Goal: Complete application form

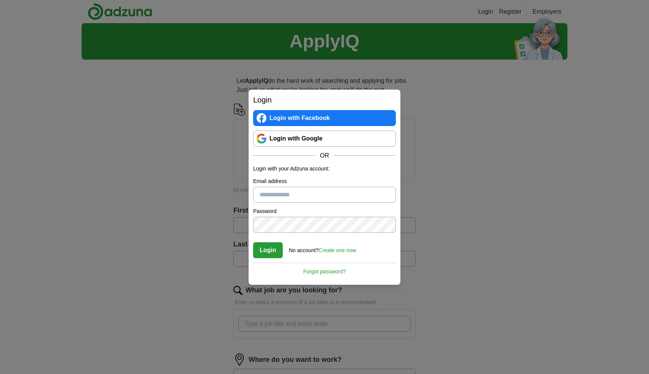
click at [291, 142] on link "Login with Google" at bounding box center [324, 139] width 143 height 16
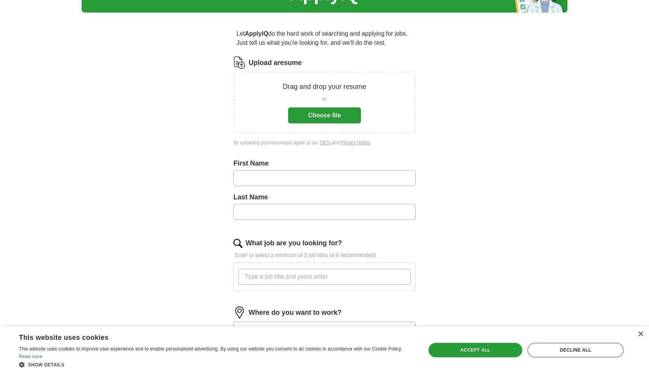
scroll to position [35, 0]
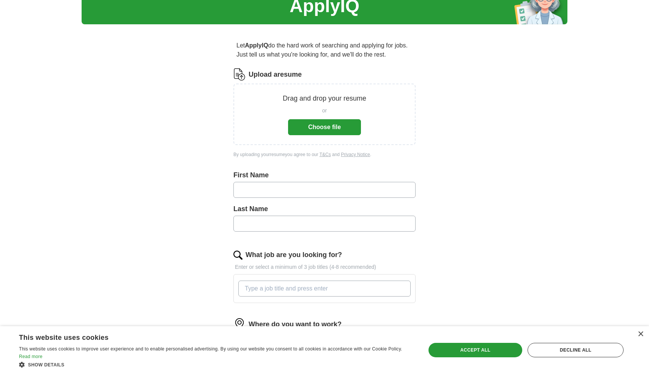
click at [326, 128] on button "Choose file" at bounding box center [324, 127] width 73 height 16
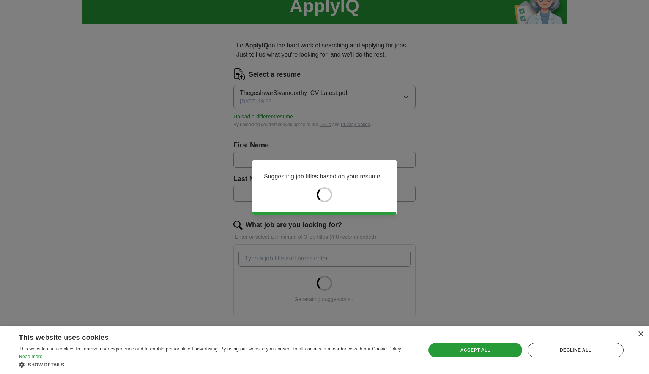
type input "**********"
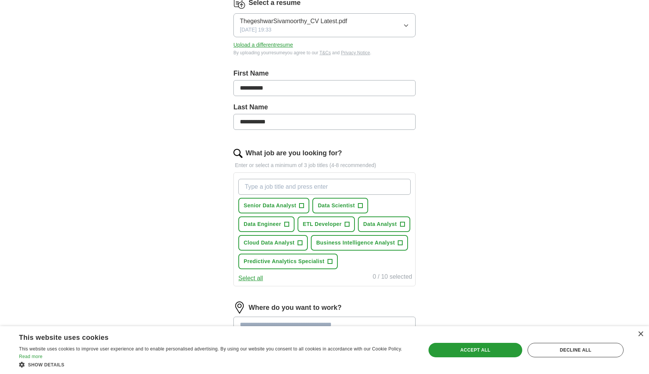
scroll to position [111, 0]
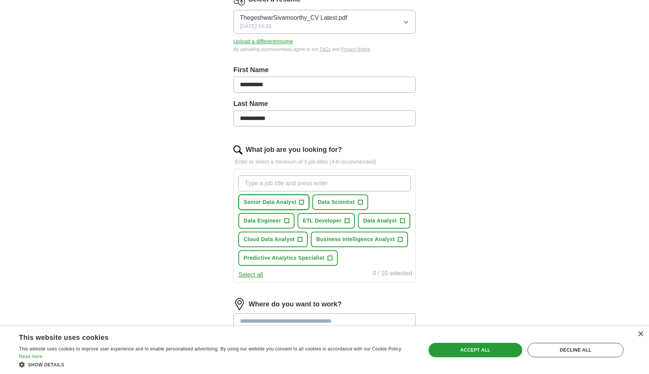
click at [304, 202] on span "+" at bounding box center [302, 202] width 5 height 6
click at [288, 219] on span "+" at bounding box center [286, 221] width 5 height 6
click at [351, 220] on button "ETL Developer +" at bounding box center [326, 221] width 57 height 16
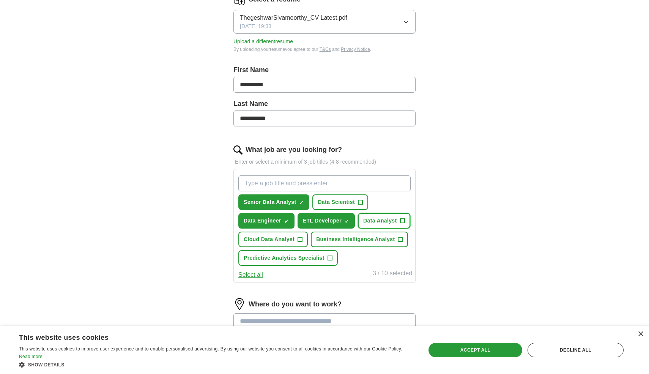
click at [403, 221] on span "+" at bounding box center [402, 221] width 5 height 6
click at [303, 242] on button "Cloud Data Analyst +" at bounding box center [274, 240] width 70 height 16
click at [400, 237] on span "+" at bounding box center [400, 240] width 5 height 6
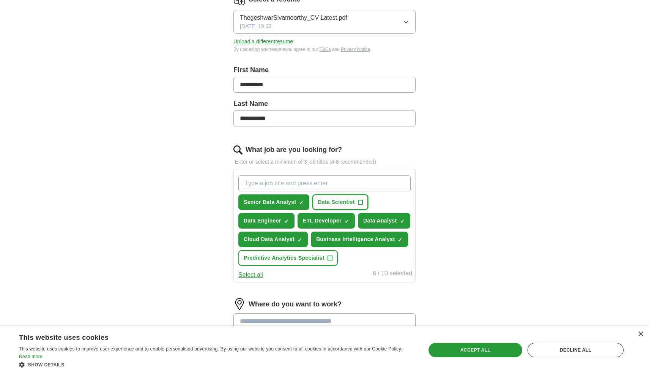
click at [357, 203] on button "Data Scientist +" at bounding box center [341, 202] width 56 height 16
click at [258, 277] on button "Select all" at bounding box center [251, 274] width 25 height 9
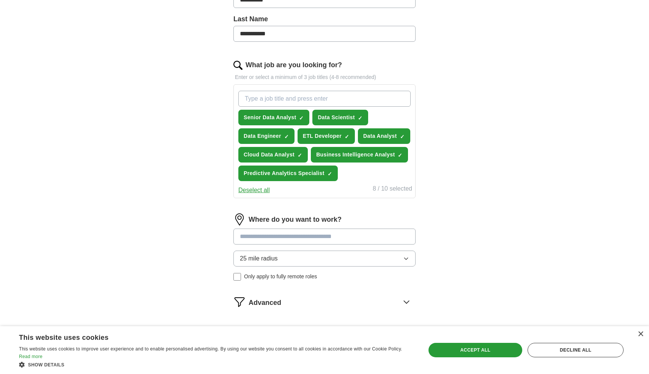
scroll to position [196, 0]
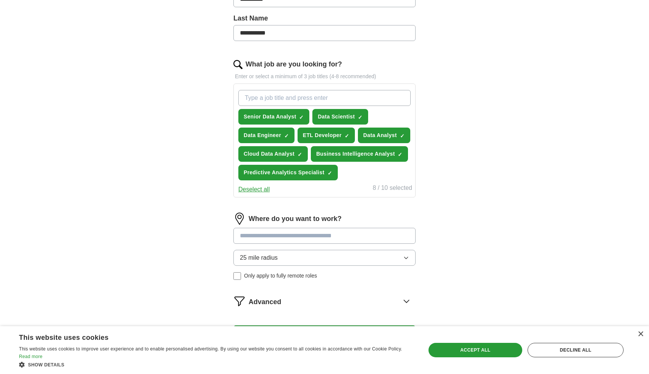
click at [291, 236] on input at bounding box center [325, 236] width 182 height 16
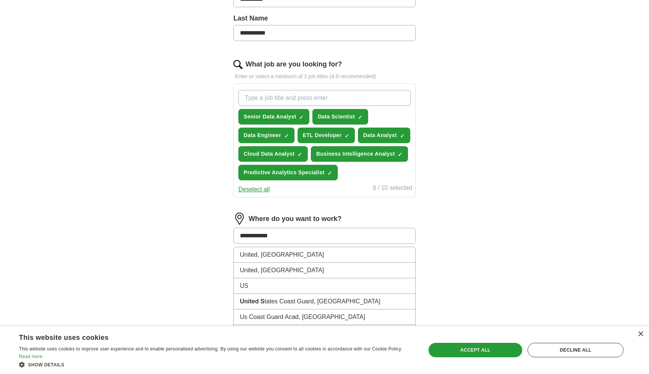
type input "**********"
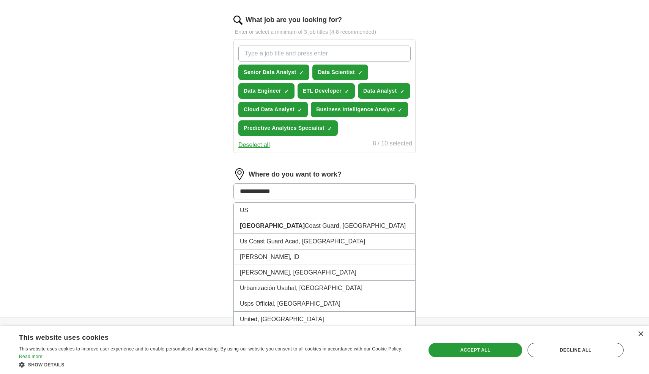
scroll to position [252, 0]
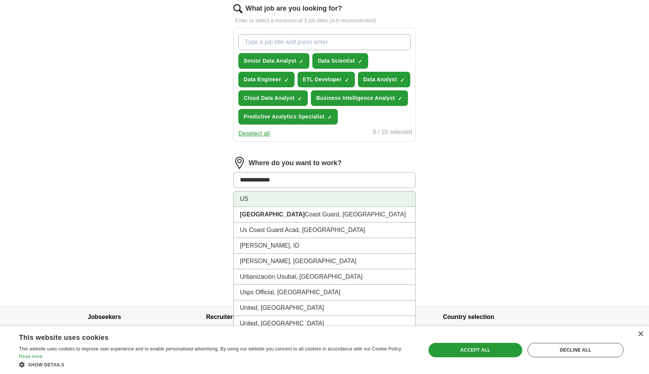
click at [314, 199] on li "US" at bounding box center [325, 199] width 182 height 16
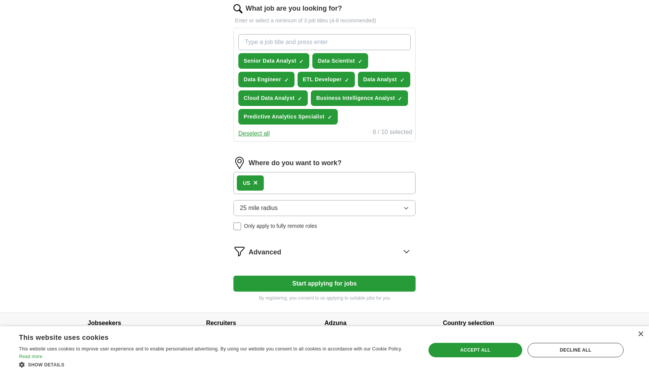
scroll to position [267, 0]
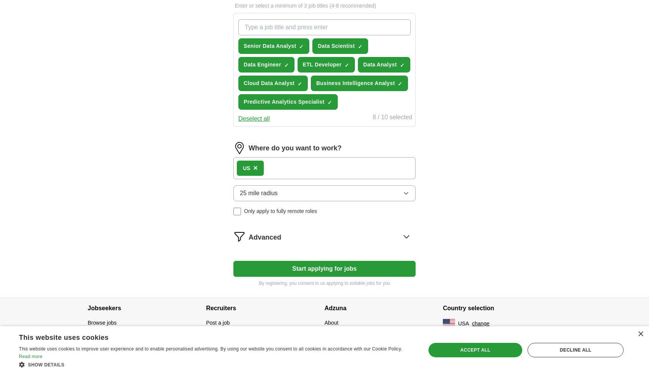
click at [401, 235] on icon at bounding box center [407, 237] width 12 height 12
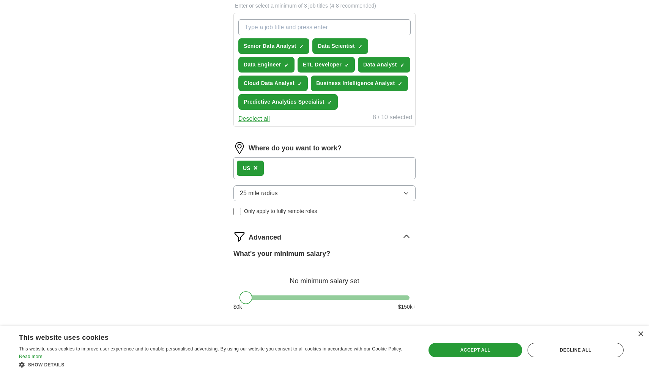
click at [401, 235] on icon at bounding box center [407, 237] width 12 height 12
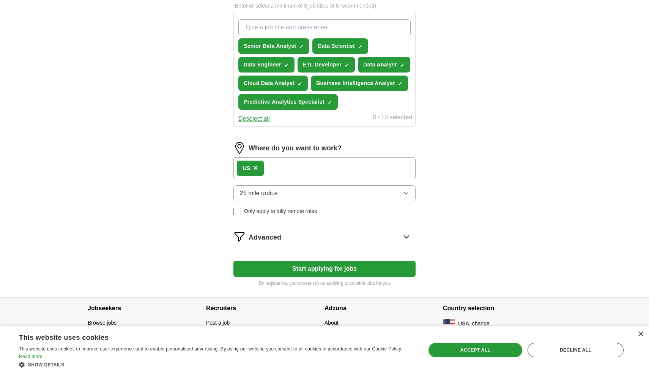
click at [401, 234] on icon at bounding box center [407, 237] width 12 height 12
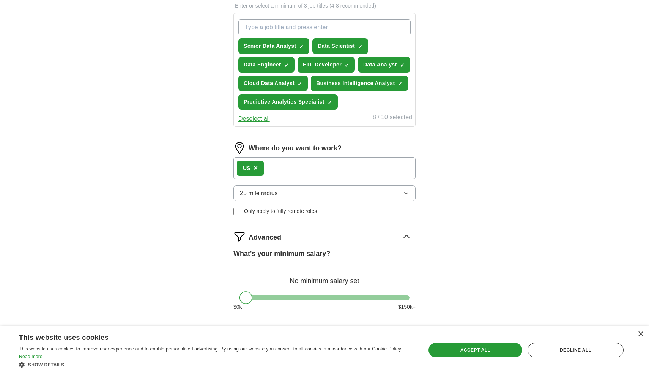
scroll to position [341, 0]
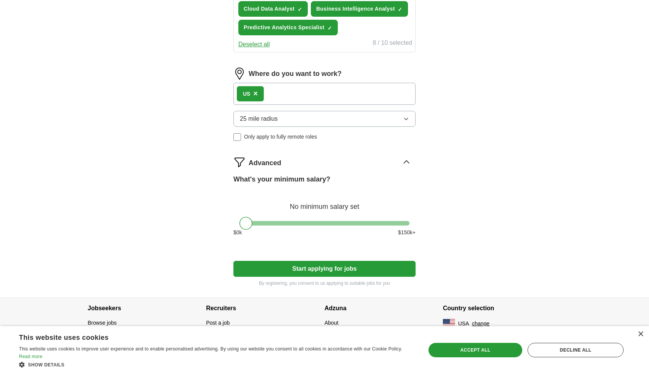
click at [376, 266] on button "Start applying for jobs" at bounding box center [325, 269] width 182 height 16
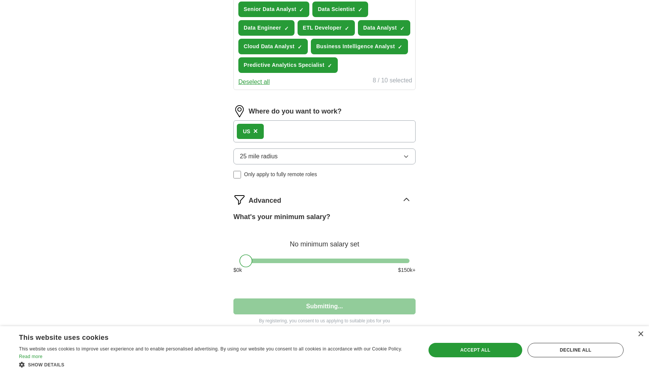
select select "**"
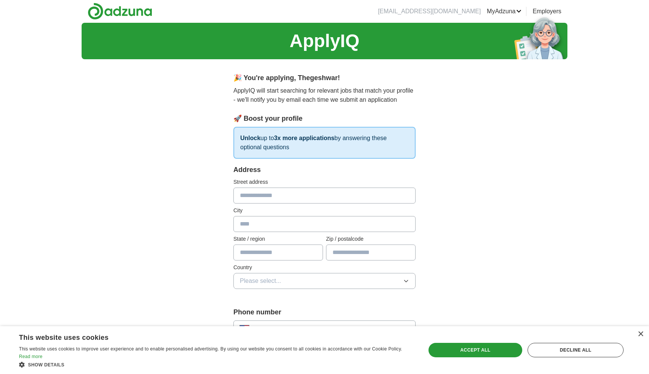
scroll to position [0, 0]
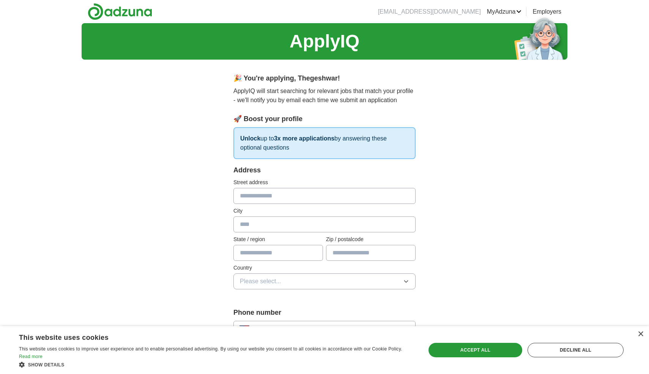
click at [272, 194] on input "text" at bounding box center [325, 196] width 182 height 16
type input "**********"
type input "*********"
type input "*****"
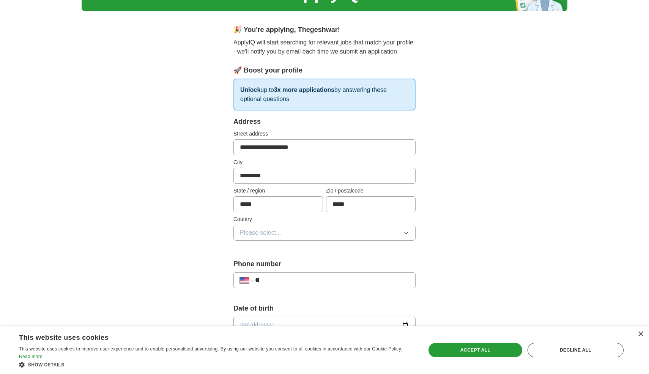
scroll to position [49, 0]
click at [295, 234] on button "Please select..." at bounding box center [325, 232] width 182 height 16
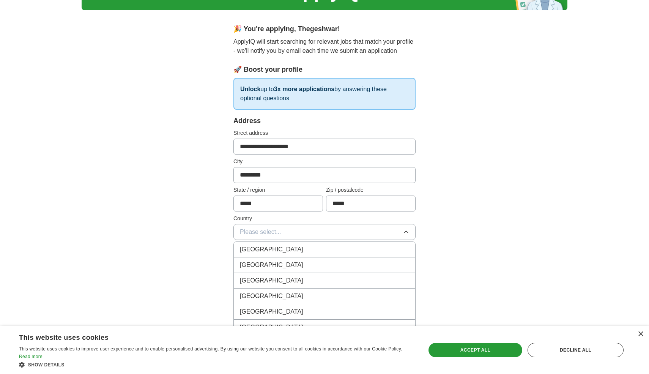
click at [278, 262] on div "United States" at bounding box center [324, 265] width 169 height 9
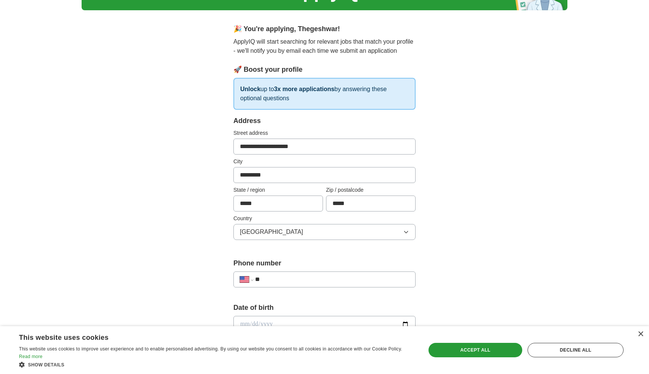
click at [268, 276] on input "**" at bounding box center [332, 279] width 154 height 9
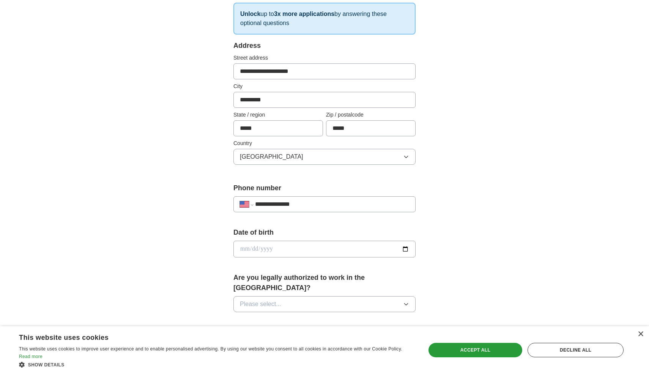
scroll to position [131, 0]
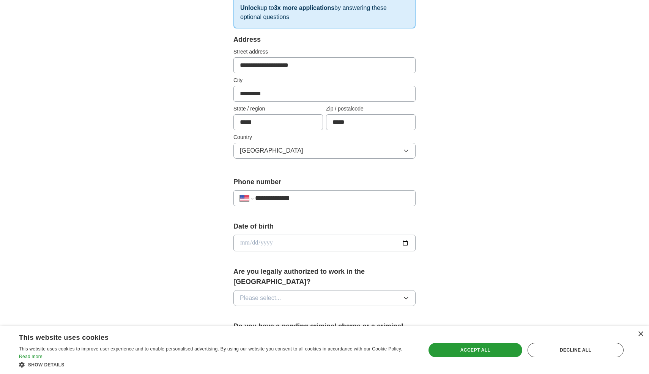
type input "**********"
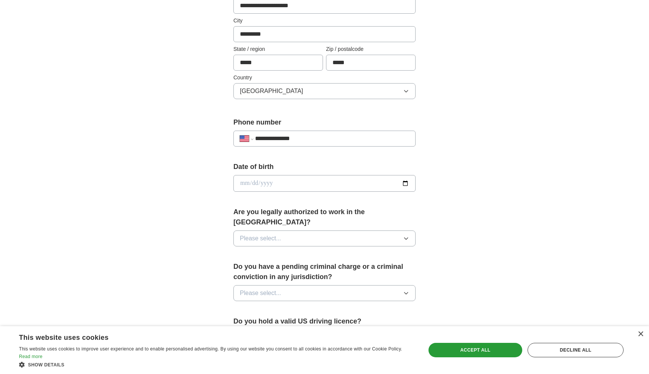
click at [405, 185] on input "date" at bounding box center [325, 183] width 182 height 17
type input "**********"
click at [357, 231] on button "Please select..." at bounding box center [325, 239] width 182 height 16
click at [271, 251] on li "Yes" at bounding box center [325, 256] width 182 height 16
click at [277, 289] on span "Please select..." at bounding box center [260, 293] width 41 height 9
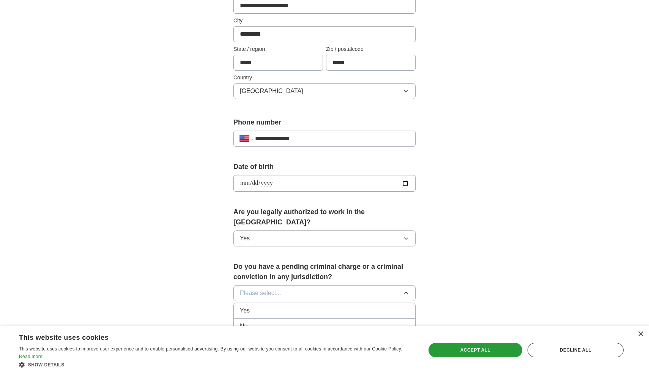
click at [259, 322] on div "No" at bounding box center [324, 326] width 169 height 9
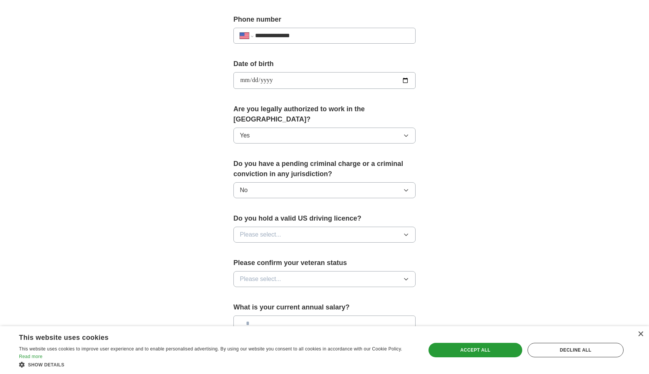
click at [289, 227] on button "Please select..." at bounding box center [325, 235] width 182 height 16
click at [262, 248] on div "Yes" at bounding box center [324, 252] width 169 height 9
click at [269, 275] on span "Please select..." at bounding box center [260, 279] width 41 height 9
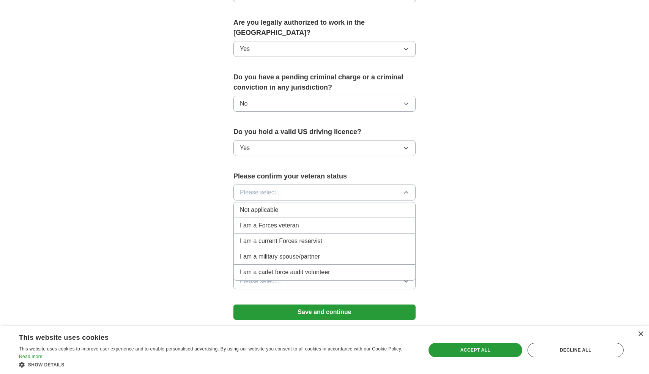
scroll to position [387, 0]
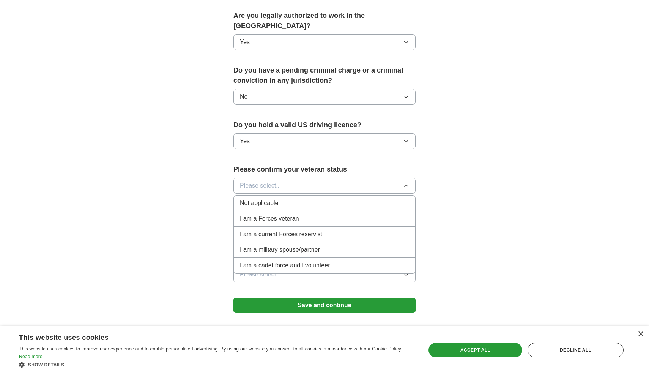
click at [297, 199] on div "Not applicable" at bounding box center [324, 203] width 169 height 9
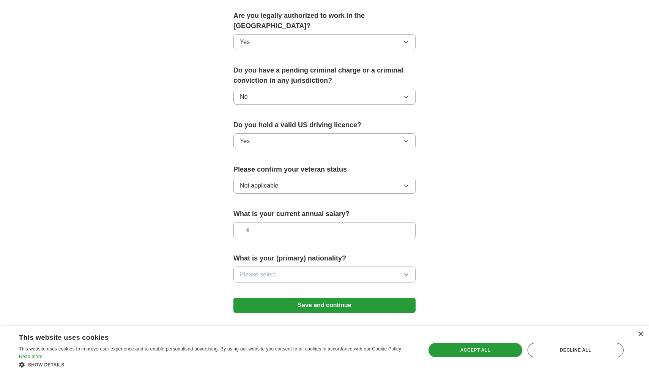
click at [289, 226] on input "text" at bounding box center [325, 230] width 182 height 16
type input "*******"
click at [319, 267] on button "Please select..." at bounding box center [325, 275] width 182 height 16
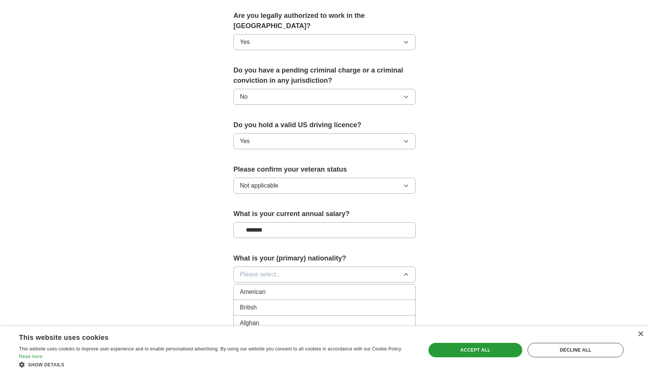
click at [303, 267] on button "Please select..." at bounding box center [325, 275] width 182 height 16
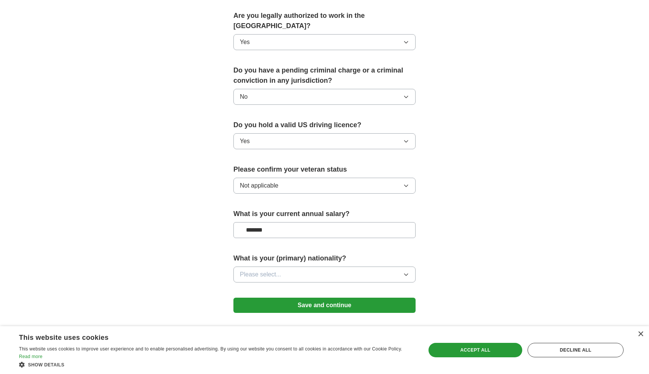
click at [303, 267] on button "Please select..." at bounding box center [325, 275] width 182 height 16
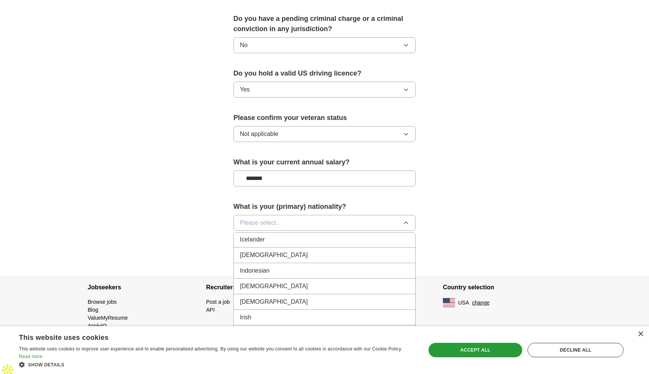
scroll to position [1228, 0]
click at [254, 254] on span "Indian" at bounding box center [274, 258] width 68 height 9
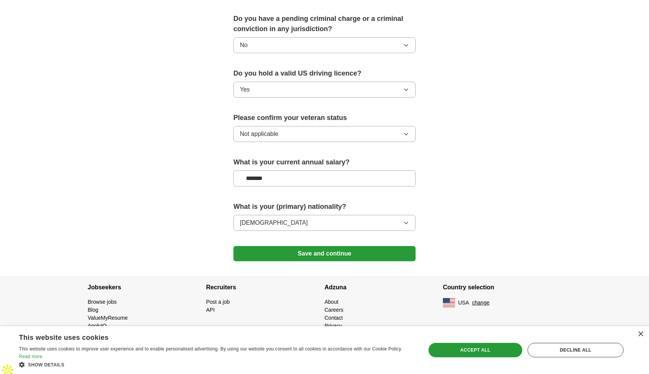
scroll to position [407, 0]
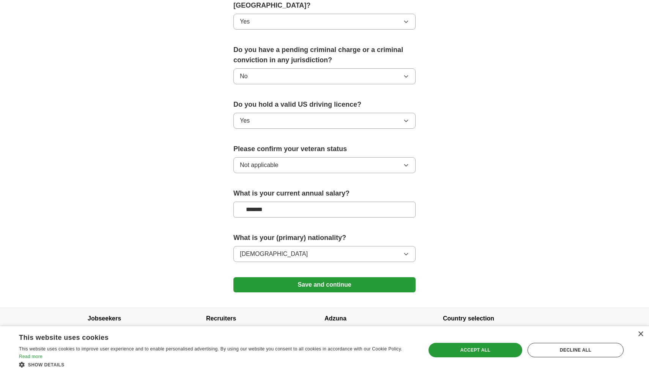
click at [316, 277] on button "Save and continue" at bounding box center [325, 284] width 182 height 15
